Goal: Task Accomplishment & Management: Manage account settings

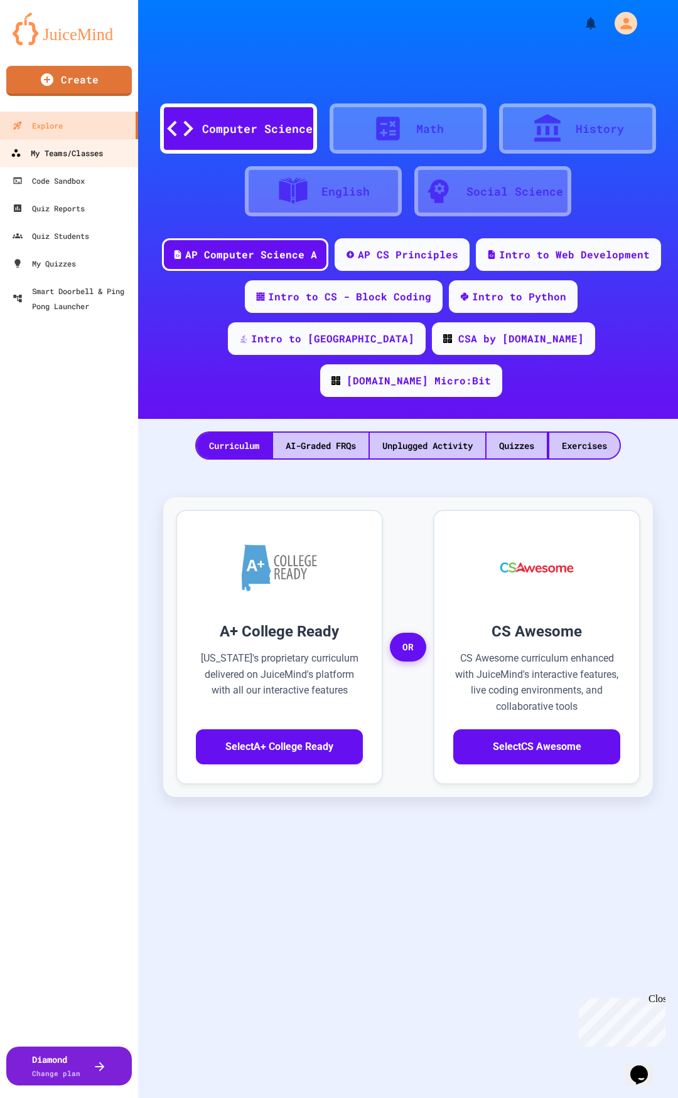
click at [69, 148] on div "My Teams/Classes" at bounding box center [57, 154] width 92 height 16
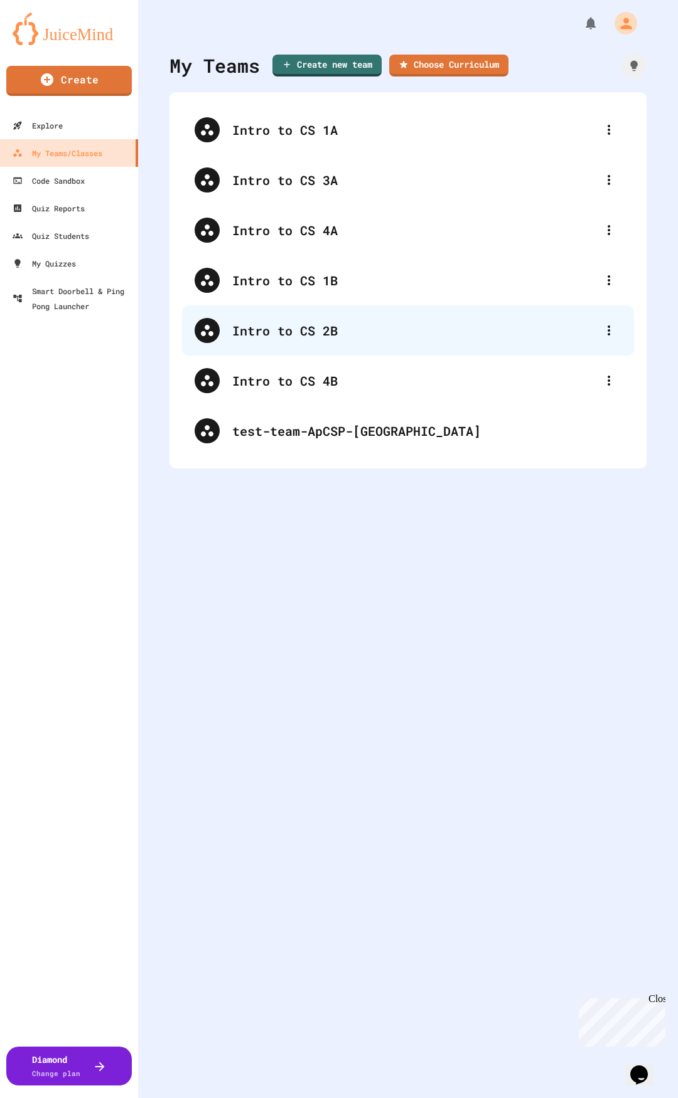
click at [288, 312] on div "Intro to CS 2B" at bounding box center [408, 331] width 452 height 50
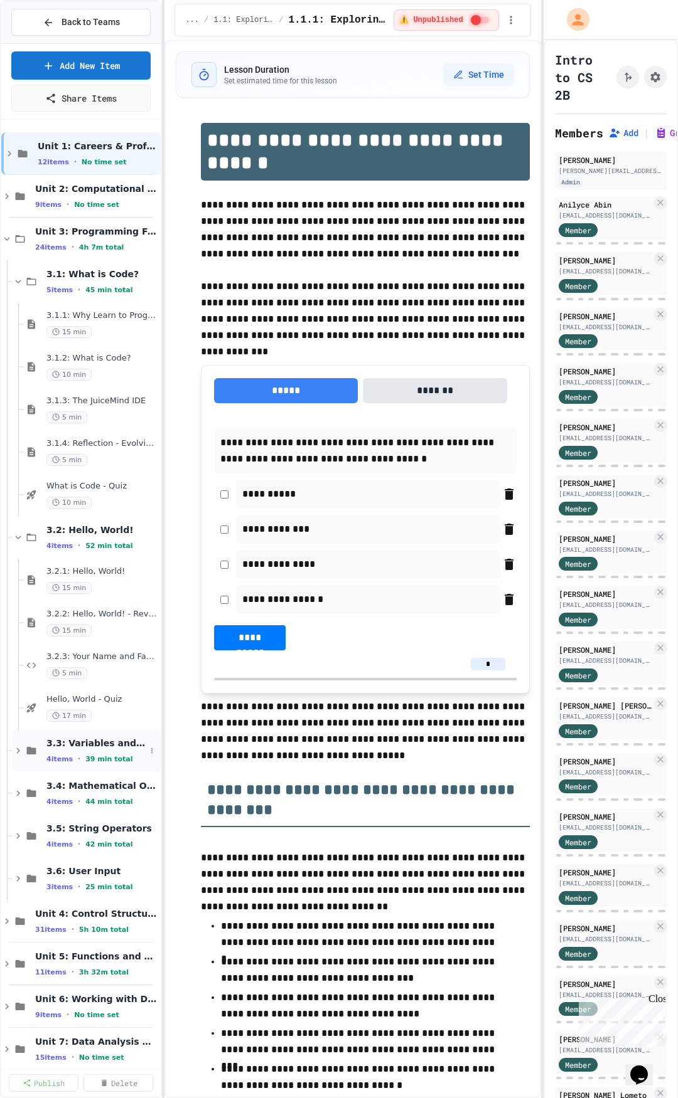
click at [88, 754] on div "4 items • 39 min total" at bounding box center [95, 759] width 99 height 10
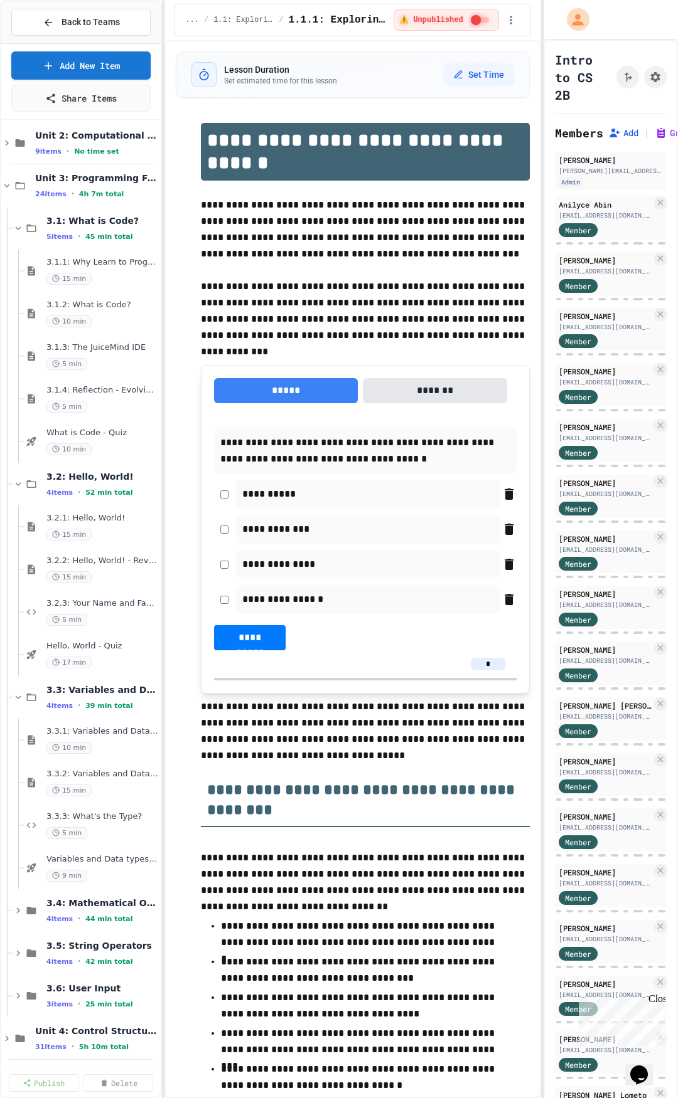
scroll to position [125, 0]
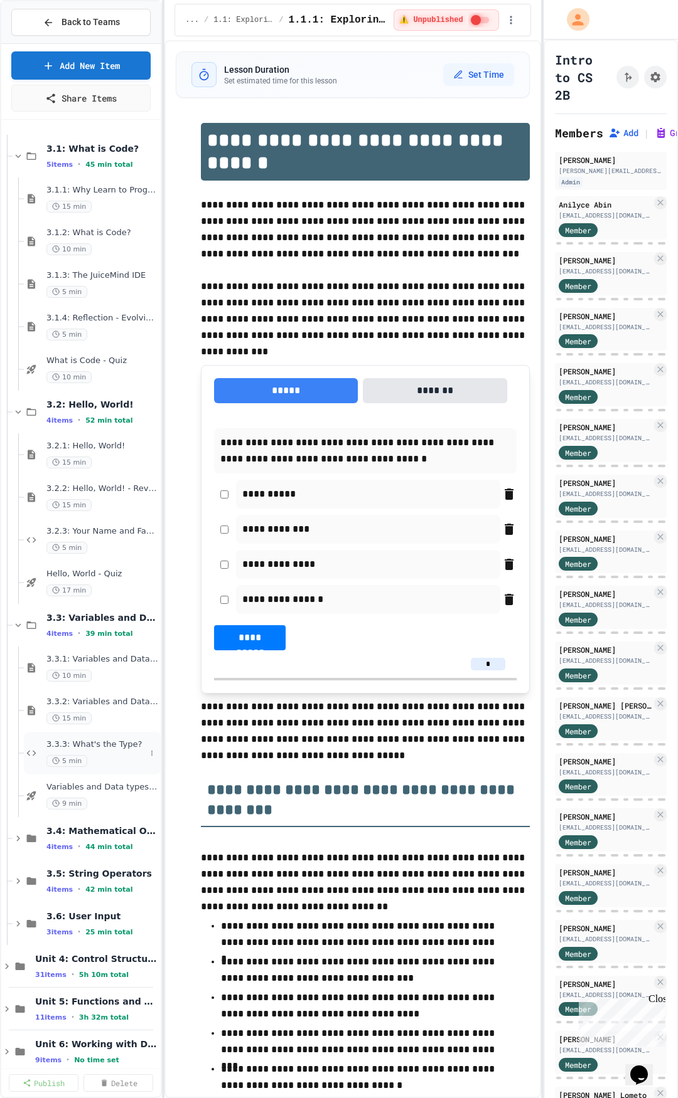
click at [109, 758] on div "5 min" at bounding box center [95, 761] width 99 height 12
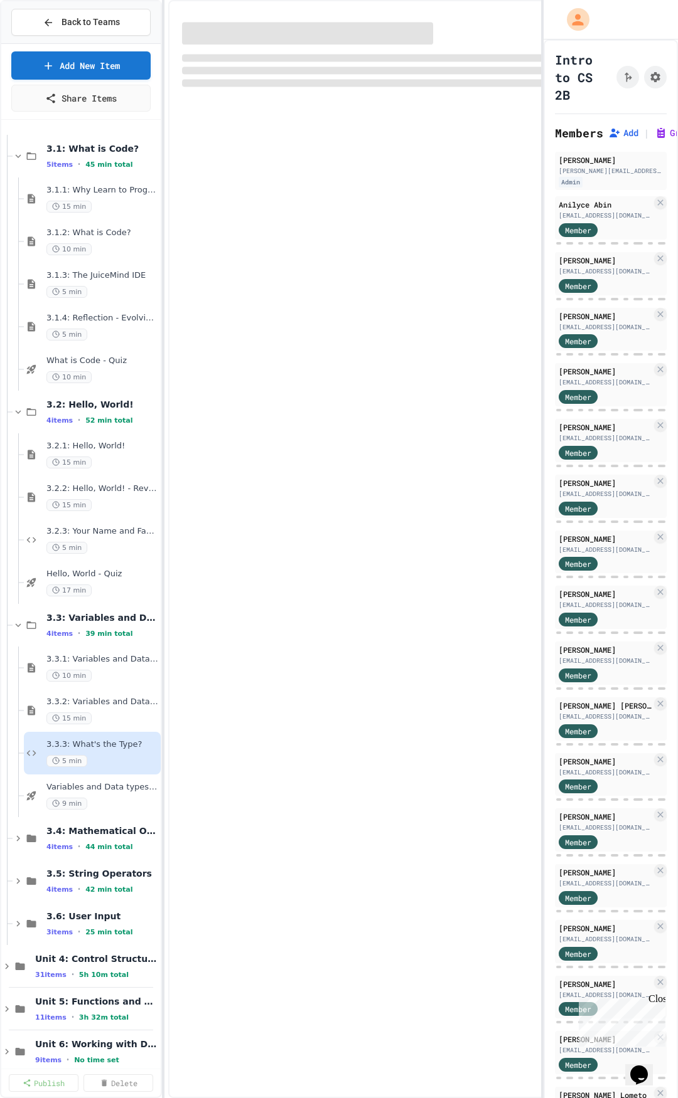
select select "*******"
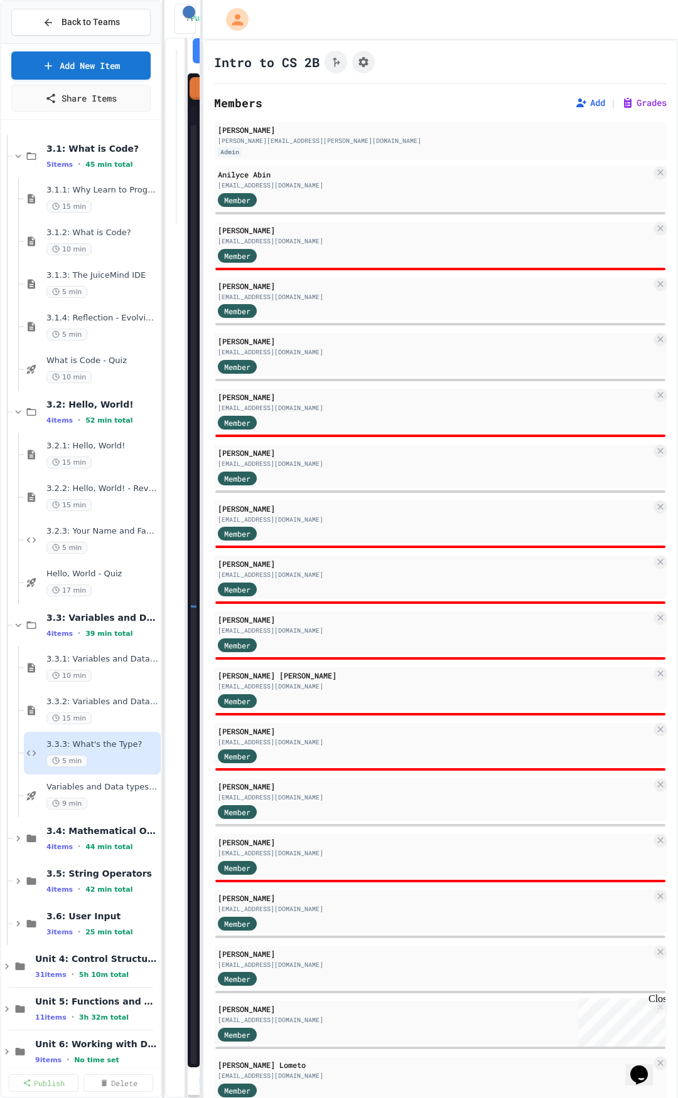
click at [199, 290] on div "Back to Teams Add New Item Share Items Unit 2: Computational Thinking & Problem…" at bounding box center [339, 549] width 678 height 1098
click at [620, 95] on div "Add | Grades" at bounding box center [618, 102] width 97 height 15
click at [621, 97] on button "Grades" at bounding box center [643, 103] width 45 height 13
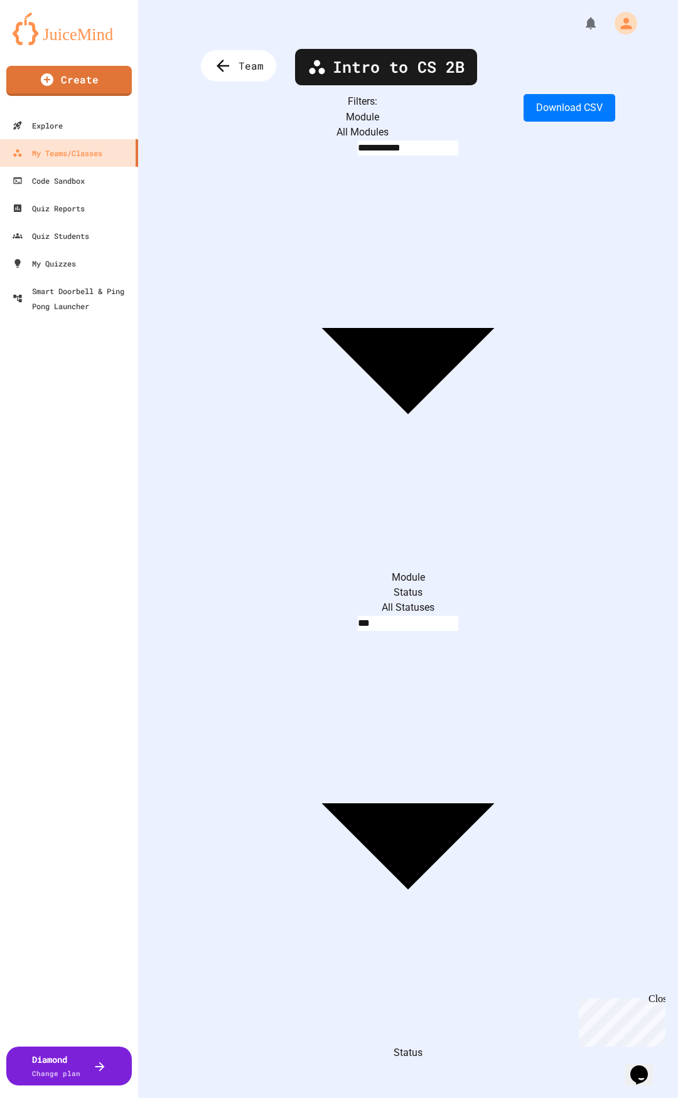
click at [243, 69] on span "Team" at bounding box center [250, 65] width 25 height 15
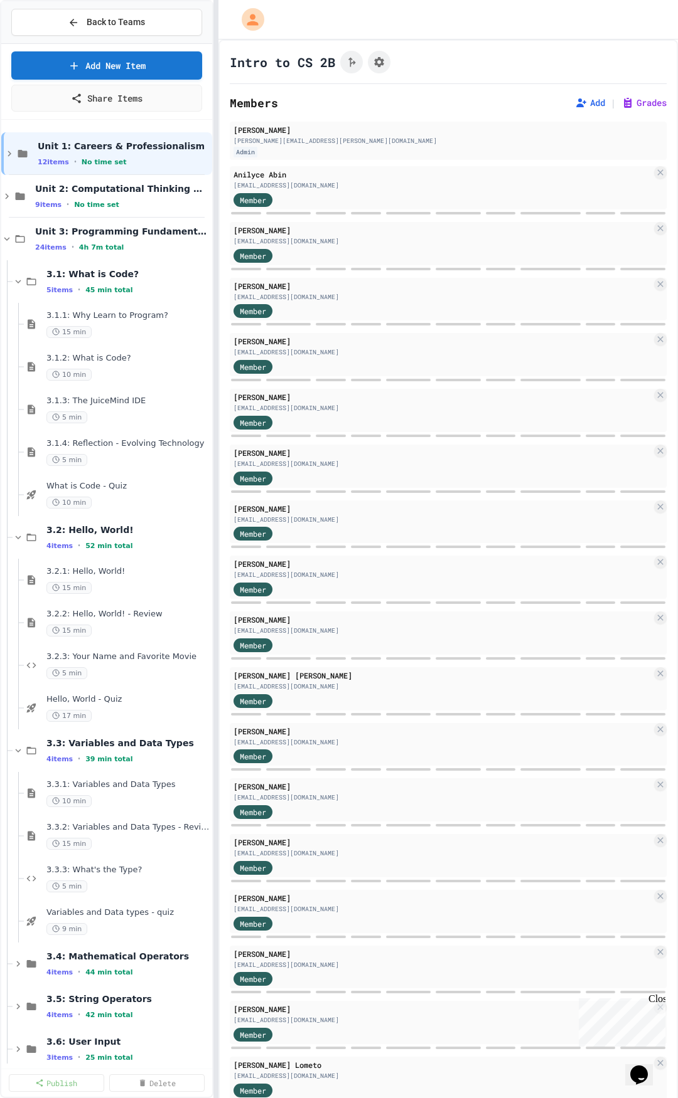
click at [188, 352] on div "Back to Teams Add New Item Share Items Unit 1: Careers & Professionalism 12 ite…" at bounding box center [339, 549] width 678 height 1098
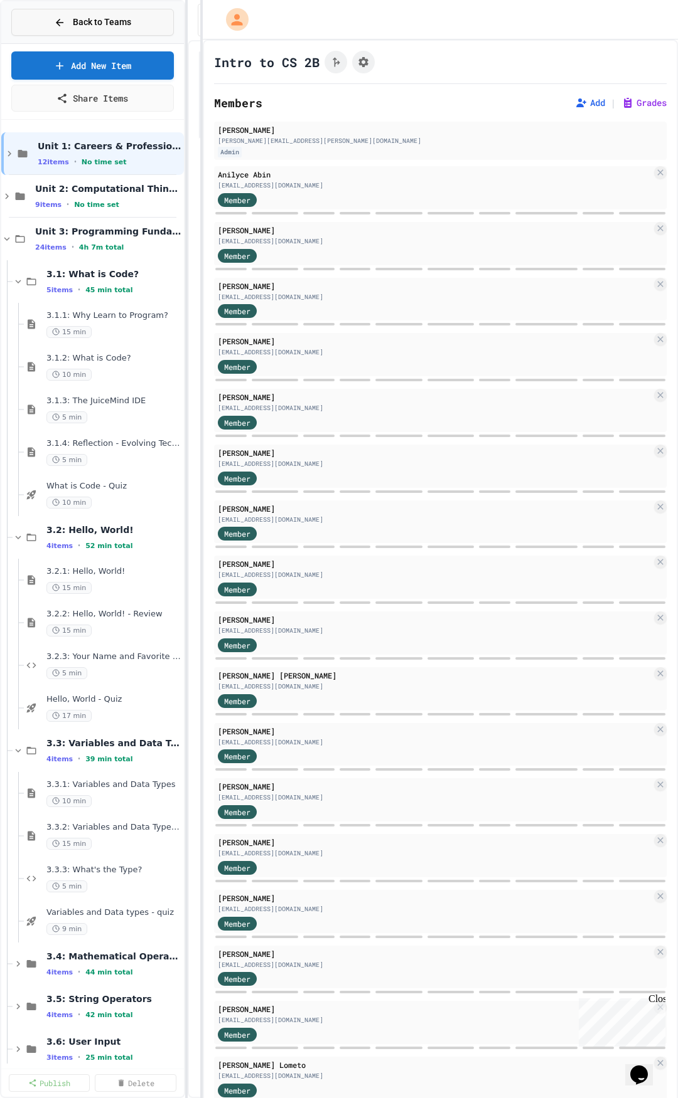
click at [88, 15] on button "Back to Teams" at bounding box center [92, 22] width 162 height 27
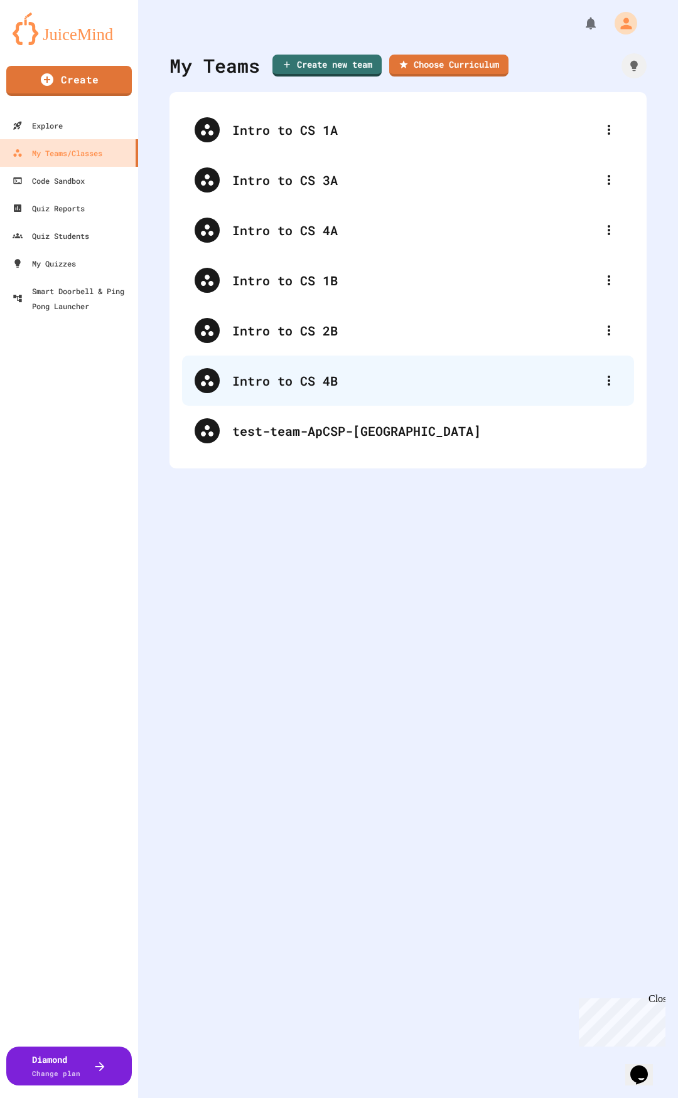
click at [304, 400] on div "Intro to CS 4B" at bounding box center [408, 381] width 452 height 50
